Goal: Navigation & Orientation: Find specific page/section

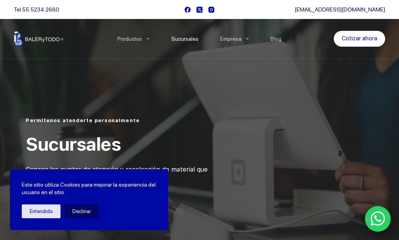
click at [191, 39] on link "Sucursales" at bounding box center [184, 39] width 49 height 0
click at [35, 210] on button "Entendido" at bounding box center [41, 211] width 39 height 14
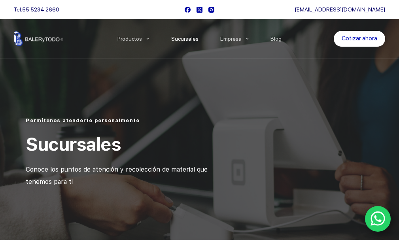
click at [190, 39] on link "Sucursales" at bounding box center [184, 39] width 49 height 0
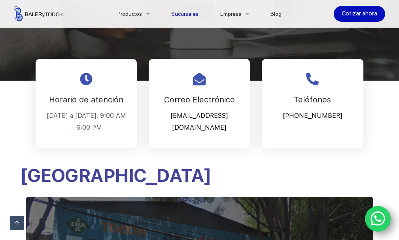
scroll to position [237, 0]
